Goal: Task Accomplishment & Management: Manage account settings

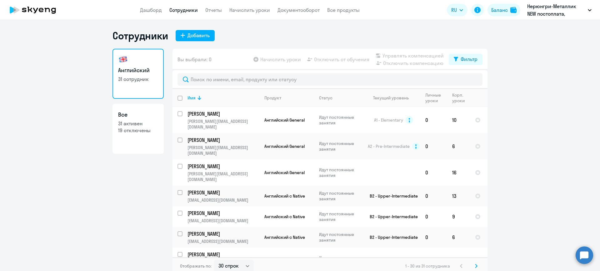
select select "30"
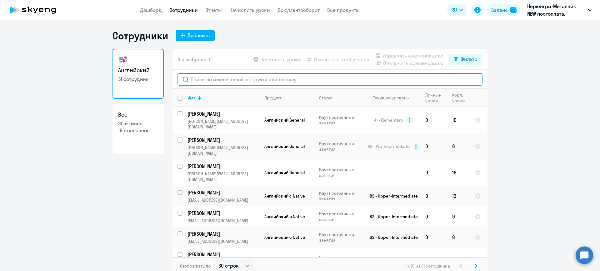
click at [199, 78] on input "text" at bounding box center [329, 79] width 305 height 12
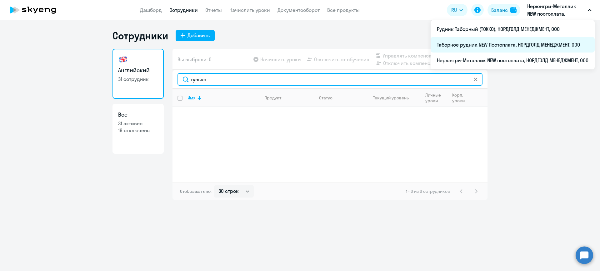
type input "гунько"
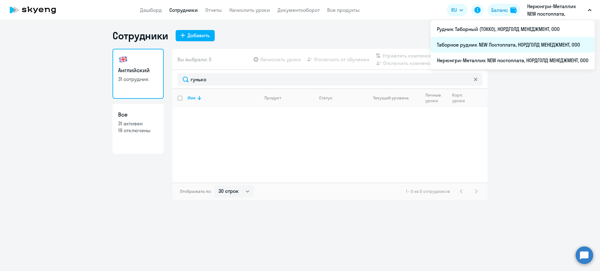
click at [514, 43] on li "Таборное рудник NEW Постоплата, НОРДГОЛД МЕНЕДЖМЕНТ, ООО" at bounding box center [512, 45] width 164 height 16
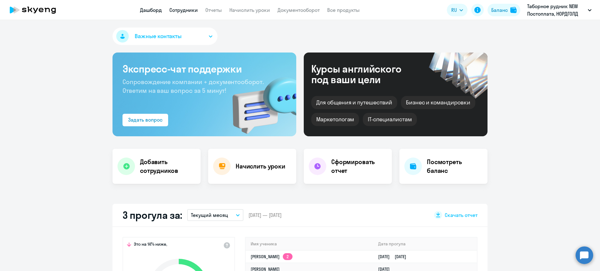
click at [186, 10] on link "Сотрудники" at bounding box center [183, 10] width 28 height 6
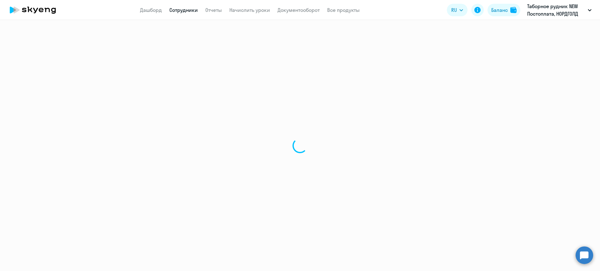
select select "30"
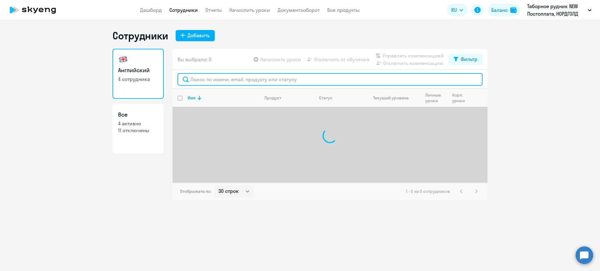
click at [251, 79] on input "text" at bounding box center [329, 79] width 305 height 12
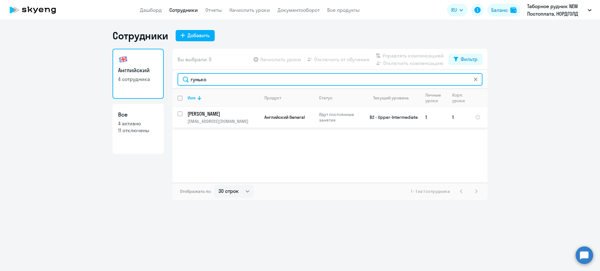
type input "гунько"
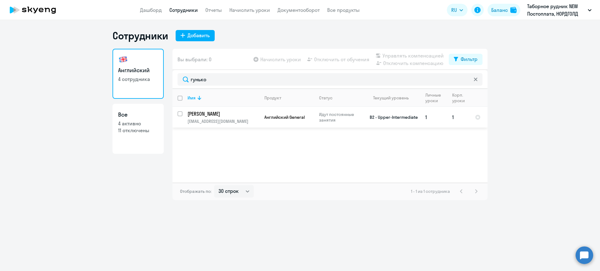
click at [251, 113] on p "[PERSON_NAME]" at bounding box center [222, 113] width 71 height 7
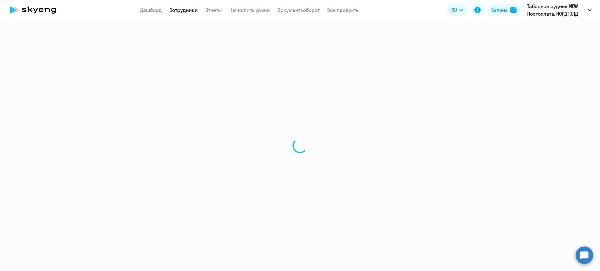
select select "english"
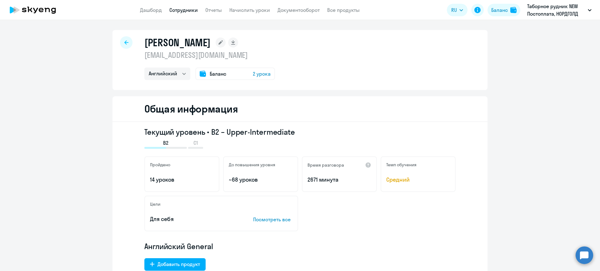
click at [244, 76] on div "Баланс 2 урока" at bounding box center [235, 73] width 80 height 12
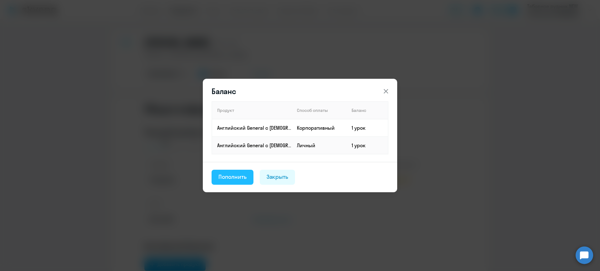
click at [245, 175] on div "Пополнить" at bounding box center [232, 177] width 28 height 8
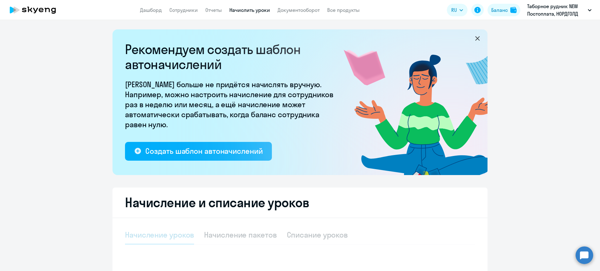
select select "10"
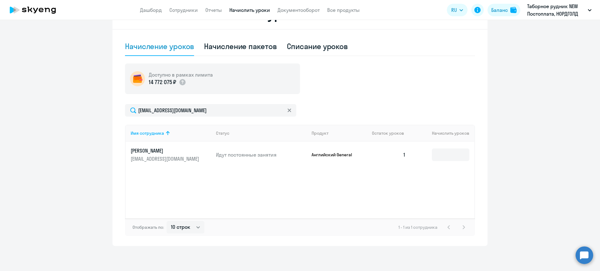
scroll to position [188, 0]
click at [451, 158] on input at bounding box center [450, 154] width 37 height 12
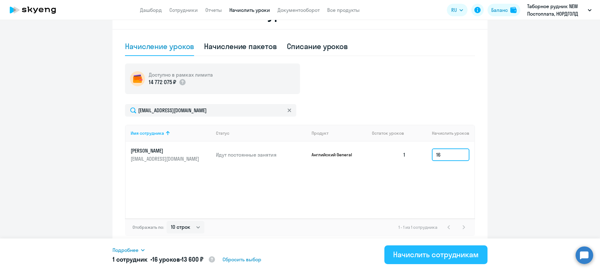
type input "16"
click at [413, 256] on div "Начислить сотрудникам" at bounding box center [436, 254] width 86 height 10
